Goal: Task Accomplishment & Management: Use online tool/utility

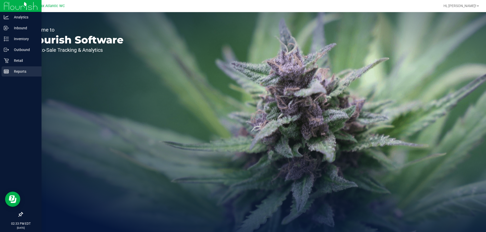
click at [12, 69] on p "Reports" at bounding box center [24, 72] width 30 height 6
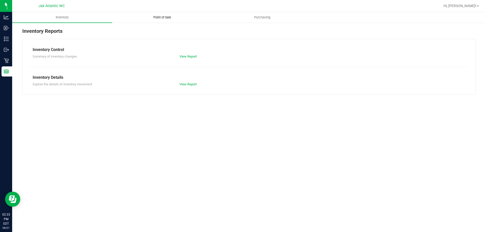
click at [154, 21] on uib-tab-heading "Point of Sale" at bounding box center [161, 17] width 99 height 10
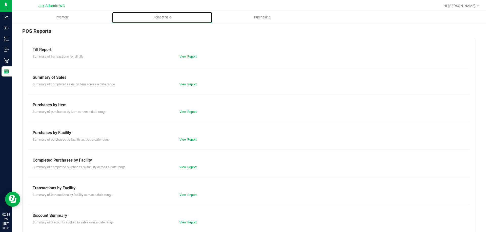
scroll to position [33, 0]
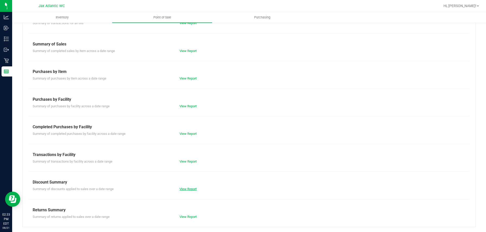
click at [185, 189] on link "View Report" at bounding box center [187, 189] width 17 height 4
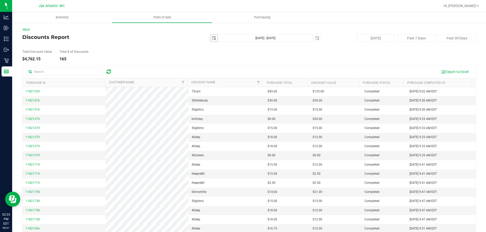
click at [212, 39] on span "select" at bounding box center [214, 38] width 4 height 4
click at [249, 67] on link "1" at bounding box center [248, 66] width 7 height 8
type input "[DATE]"
type input "[DATE] - [DATE]"
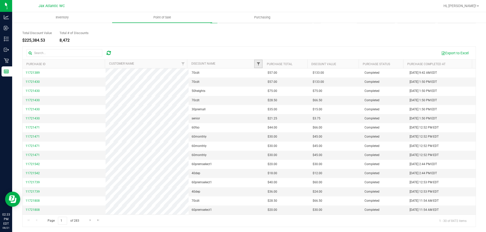
click at [256, 64] on span "Filter" at bounding box center [258, 64] width 4 height 4
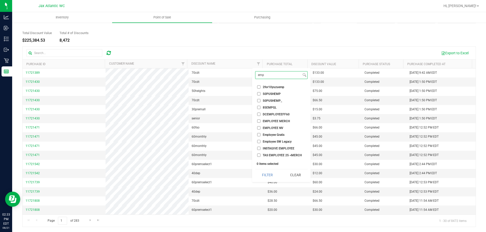
scroll to position [27, 0]
type input "emp"
click at [258, 149] on input "employee" at bounding box center [258, 149] width 3 height 3
checkbox input "true"
click at [258, 156] on input "employee pt" at bounding box center [258, 156] width 3 height 3
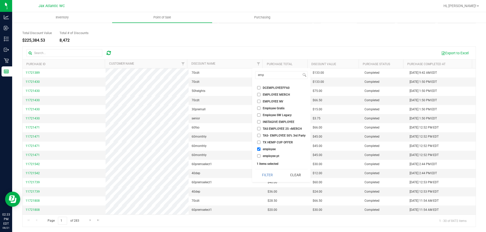
checkbox input "true"
click at [267, 178] on button "Filter" at bounding box center [267, 175] width 24 height 11
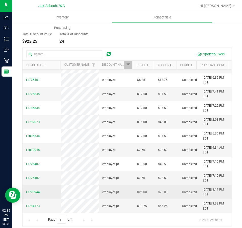
scroll to position [29, 0]
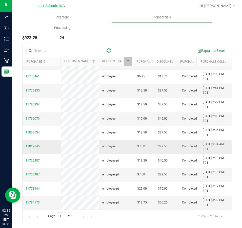
drag, startPoint x: 23, startPoint y: 145, endPoint x: 52, endPoint y: 148, distance: 28.9
click at [52, 148] on td "11812045" at bounding box center [42, 147] width 38 height 14
copy span "11812045"
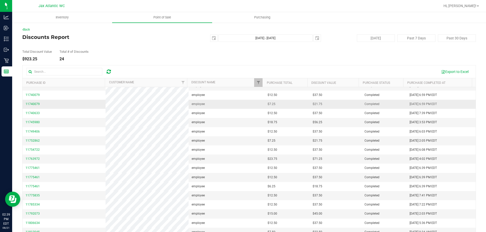
scroll to position [0, 0]
